Goal: Check status: Check status

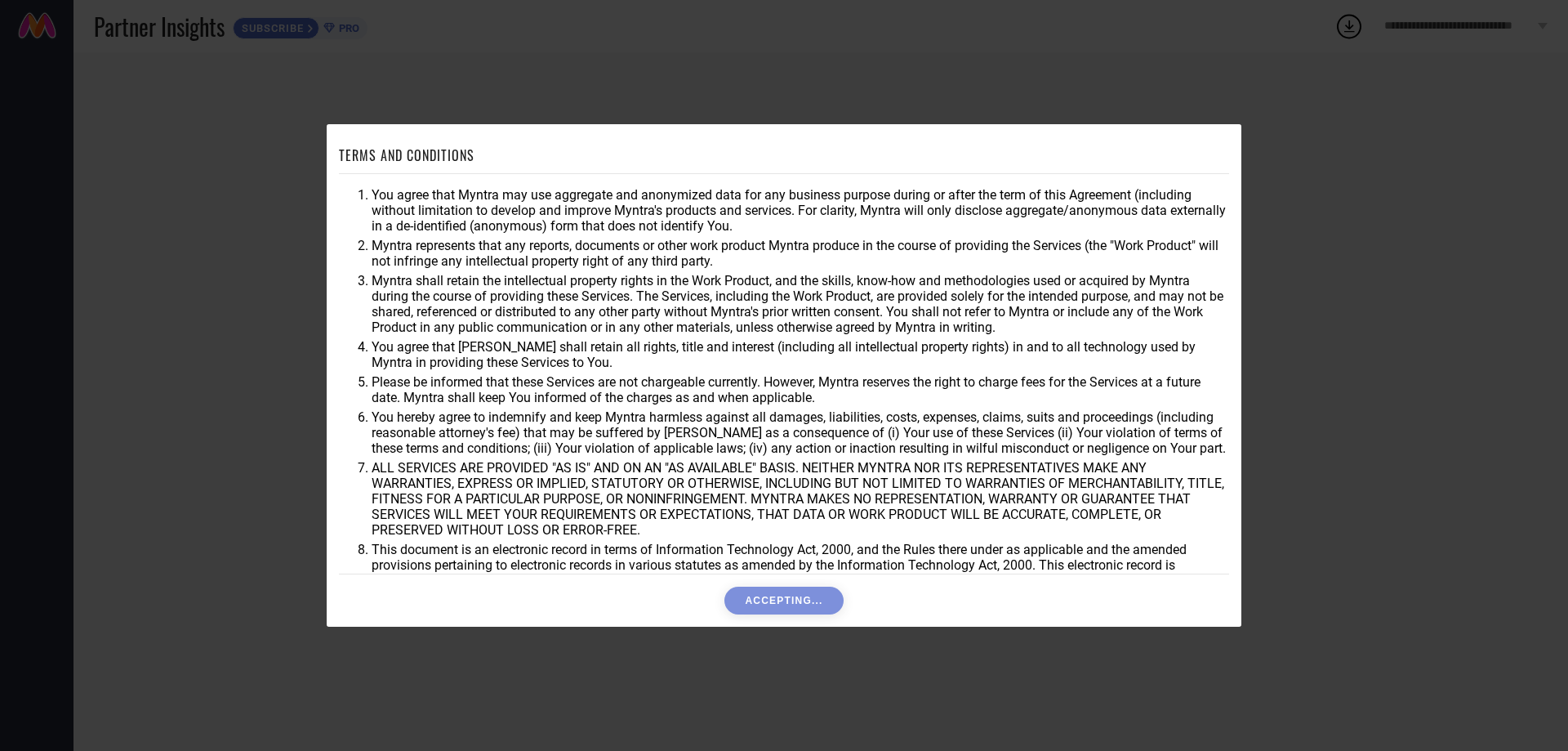
scroll to position [44, 0]
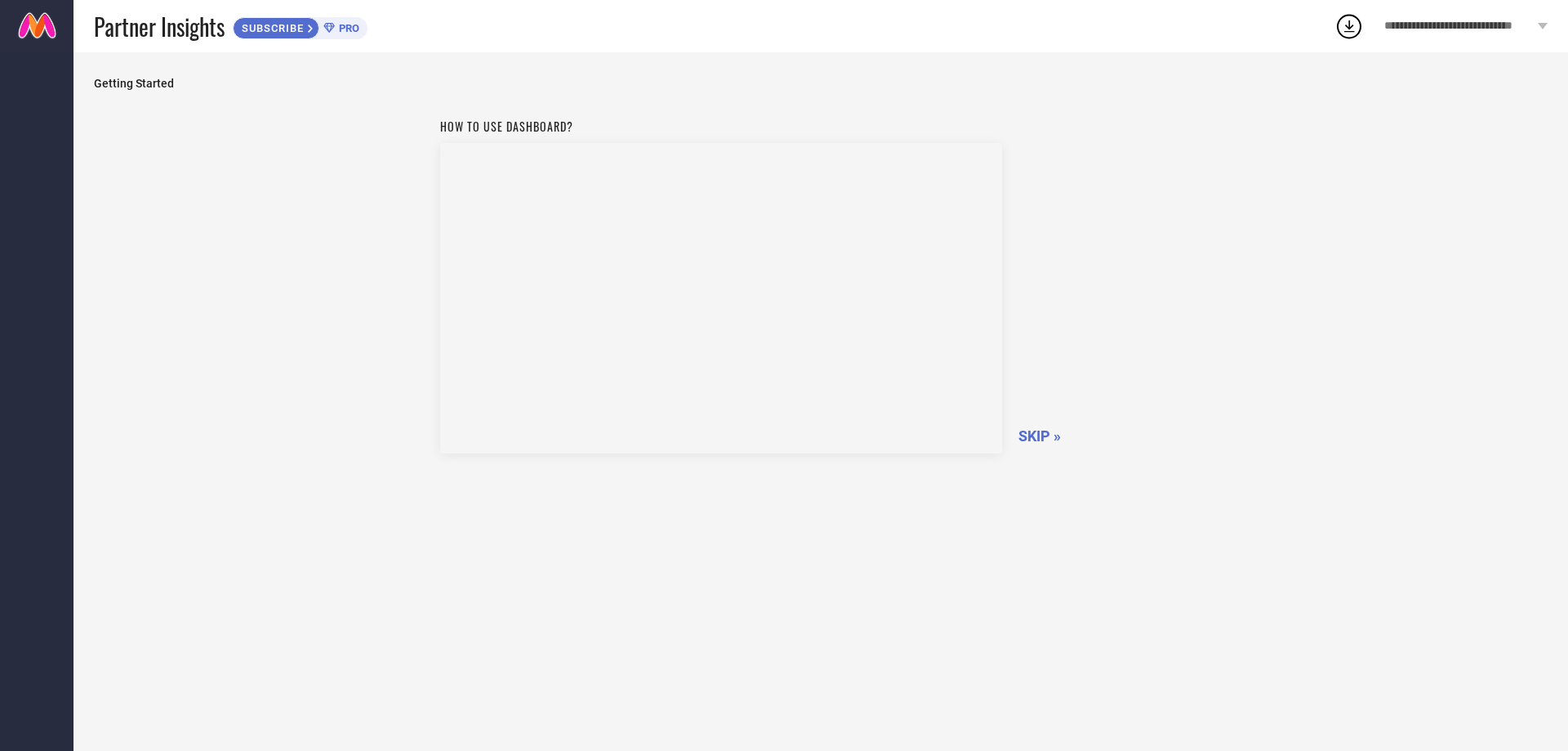
click at [1046, 427] on span "SKIP »" at bounding box center [1040, 436] width 43 height 17
